Goal: Information Seeking & Learning: Learn about a topic

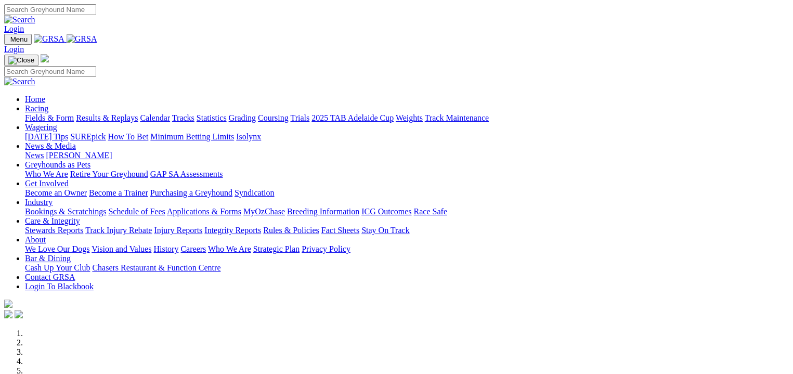
click at [34, 113] on link "Fields & Form" at bounding box center [49, 117] width 49 height 9
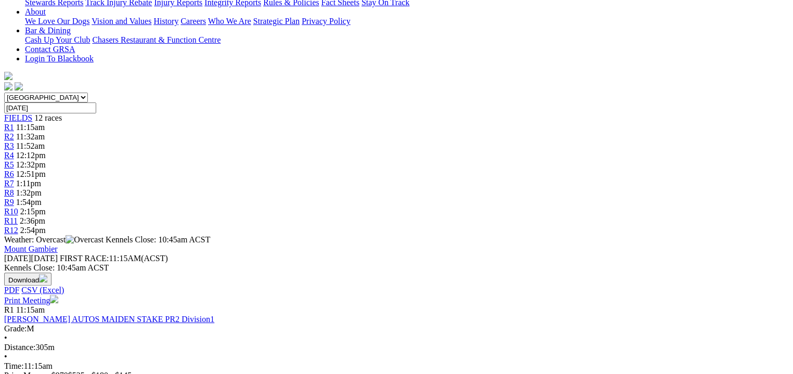
scroll to position [247, 0]
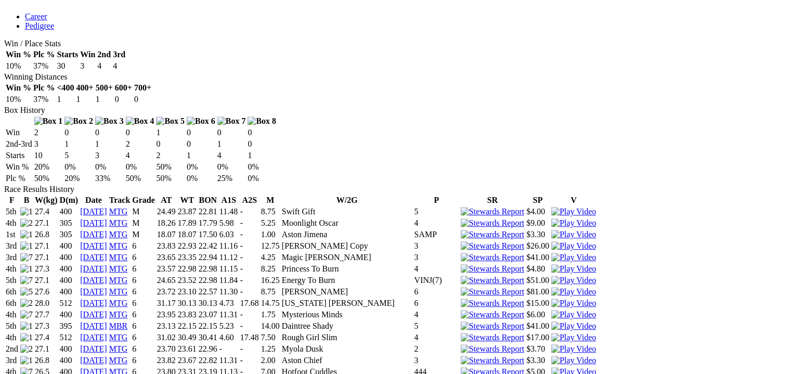
scroll to position [585, 0]
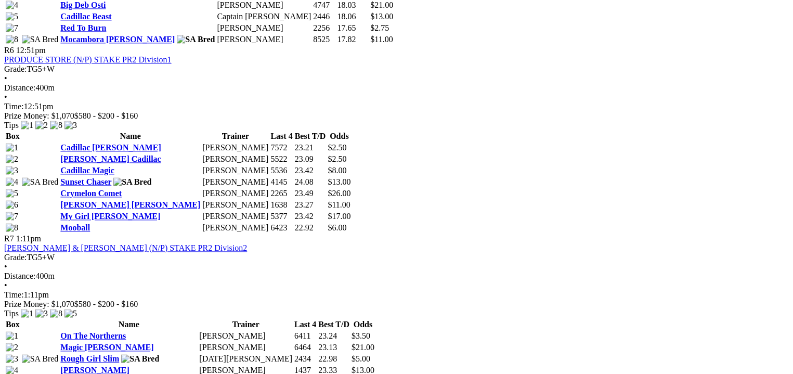
scroll to position [1405, 0]
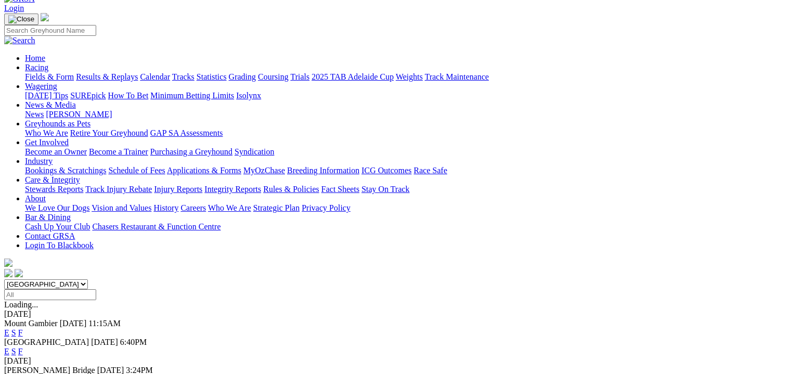
scroll to position [78, 0]
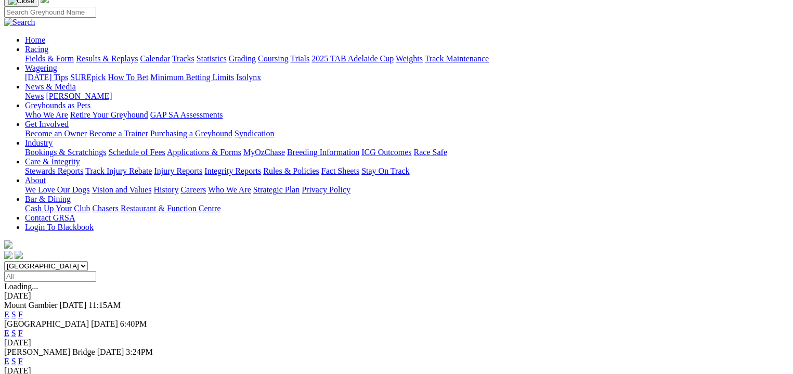
click at [23, 357] on link "F" at bounding box center [20, 361] width 5 height 9
